Goal: Transaction & Acquisition: Purchase product/service

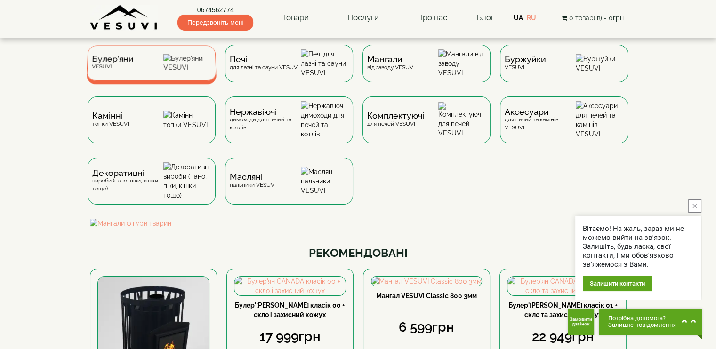
click at [133, 67] on div "Булер'яни VESUVI" at bounding box center [152, 62] width 130 height 35
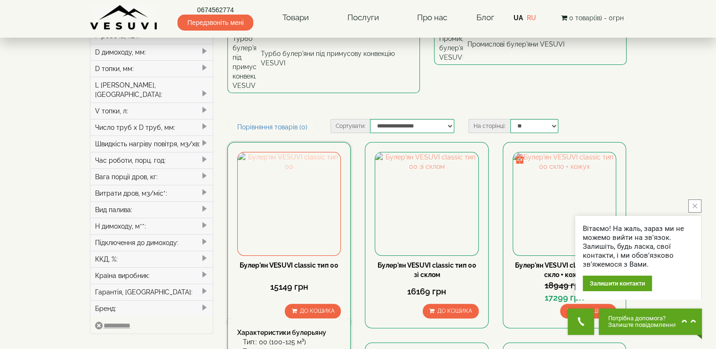
scroll to position [235, 0]
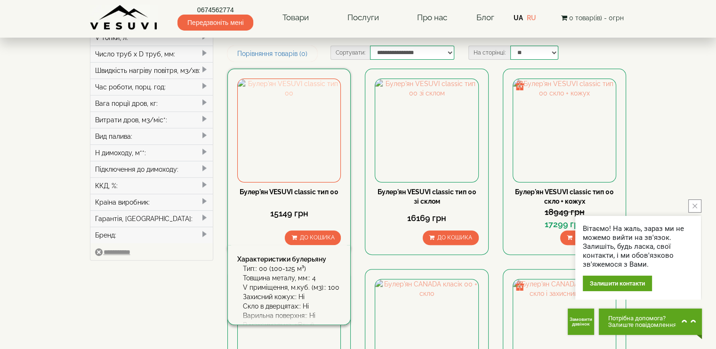
click at [290, 98] on img at bounding box center [289, 130] width 103 height 103
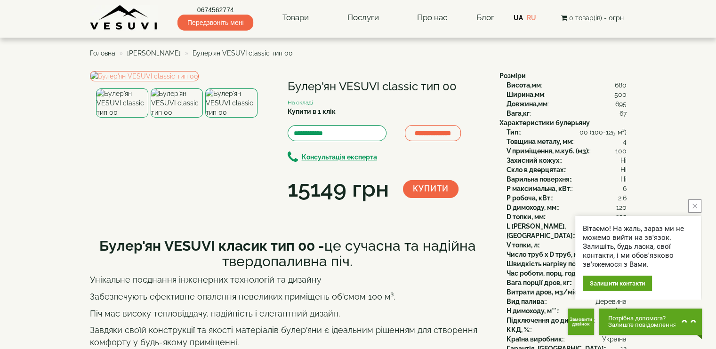
click at [696, 206] on icon "close button" at bounding box center [694, 206] width 5 height 5
